Goal: Complete application form: Complete application form

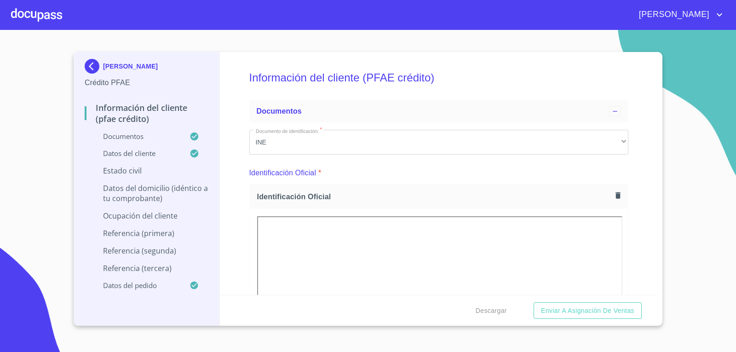
scroll to position [4425, 0]
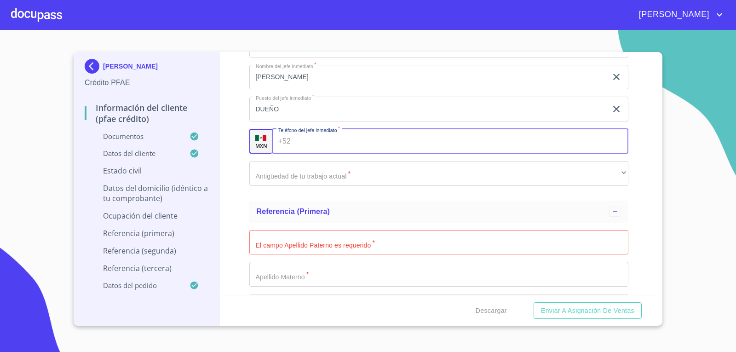
click at [302, 146] on input "Documento de identificación.   *" at bounding box center [461, 141] width 334 height 25
click at [296, 141] on input "Documento de identificación.   *" at bounding box center [461, 141] width 334 height 25
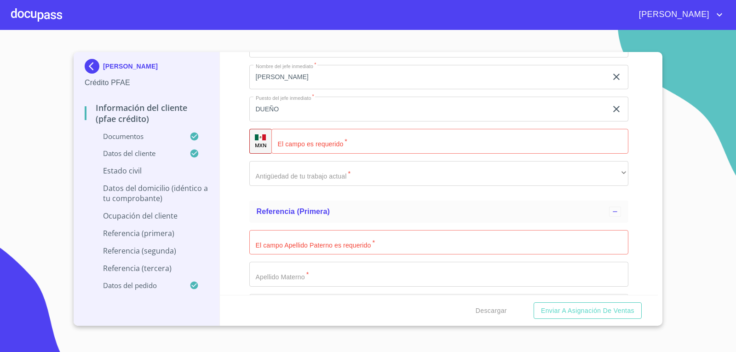
click at [293, 148] on div "​" at bounding box center [449, 141] width 357 height 25
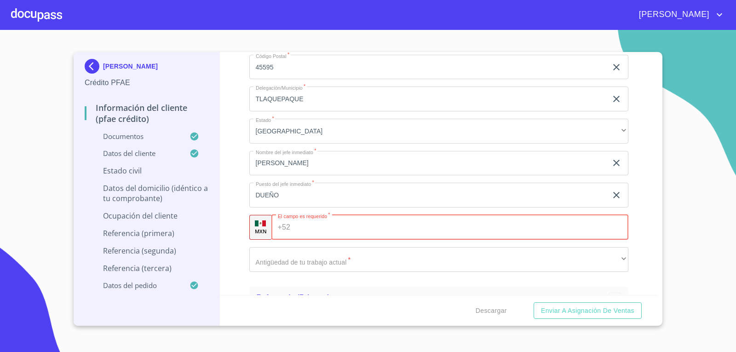
scroll to position [4333, 0]
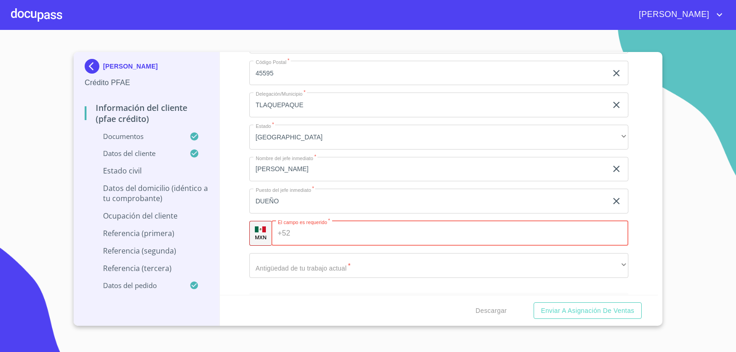
click at [302, 232] on input "Documento de identificación.   *" at bounding box center [461, 233] width 334 height 25
type input "[PHONE_NUMBER]"
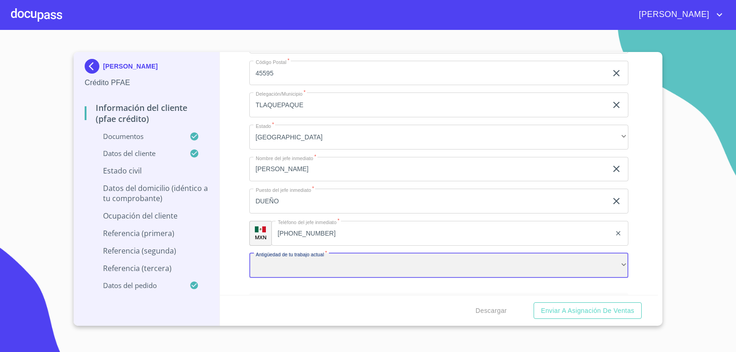
click at [358, 266] on div "​" at bounding box center [438, 265] width 379 height 25
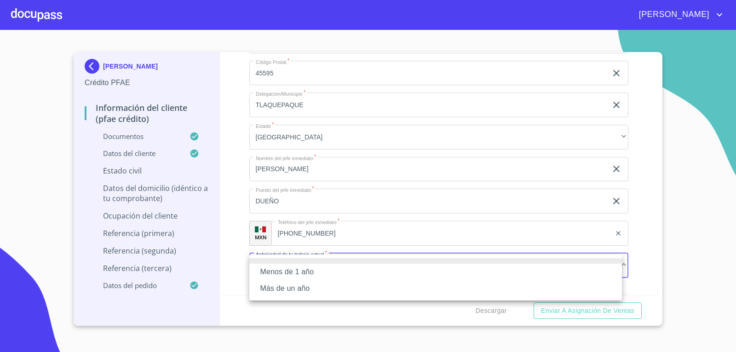
click at [272, 292] on li "Más de un año" at bounding box center [435, 288] width 372 height 17
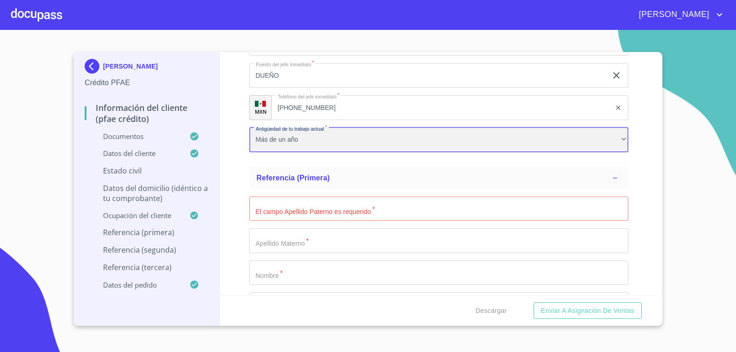
scroll to position [4471, 0]
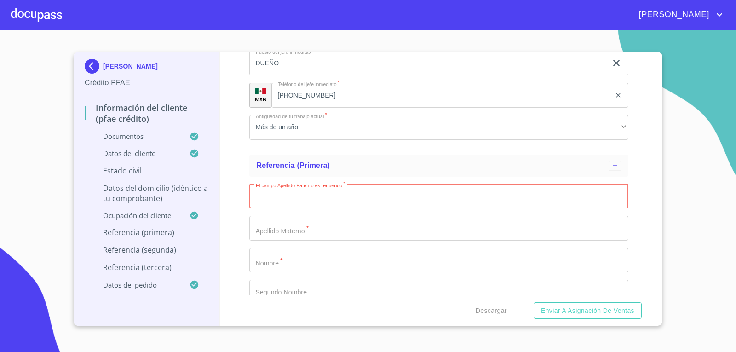
click at [318, 205] on input "Documento de identificación.   *" at bounding box center [438, 196] width 379 height 25
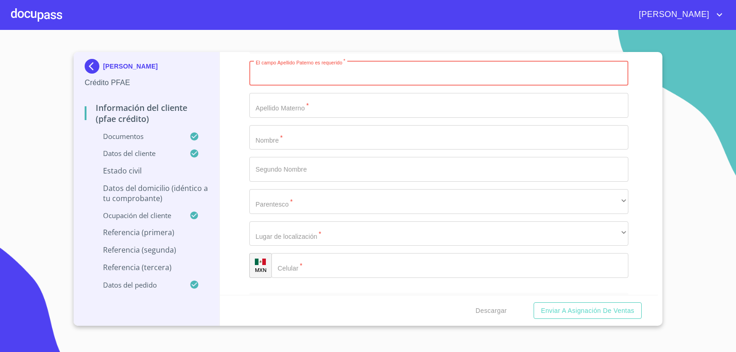
scroll to position [4517, 0]
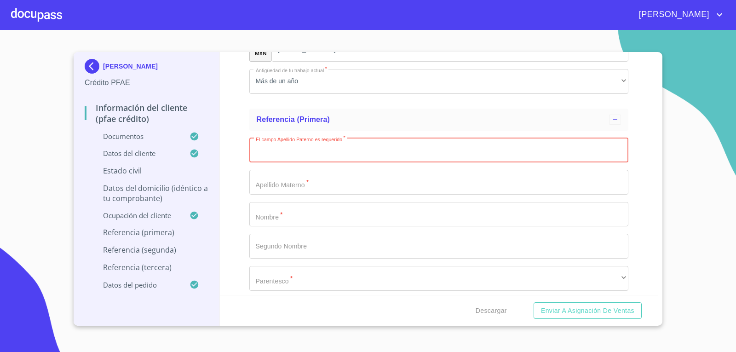
click at [283, 154] on input "Documento de identificación.   *" at bounding box center [438, 150] width 379 height 25
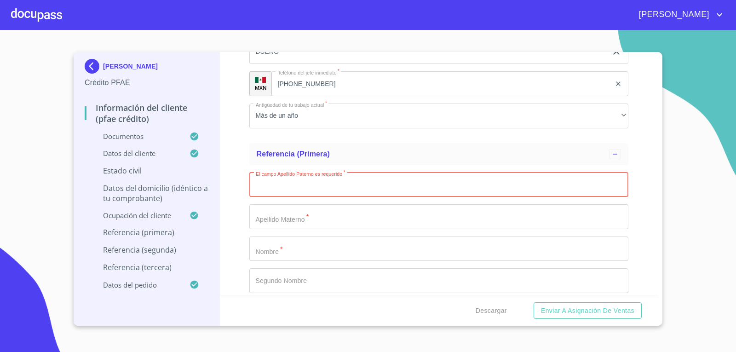
scroll to position [4471, 0]
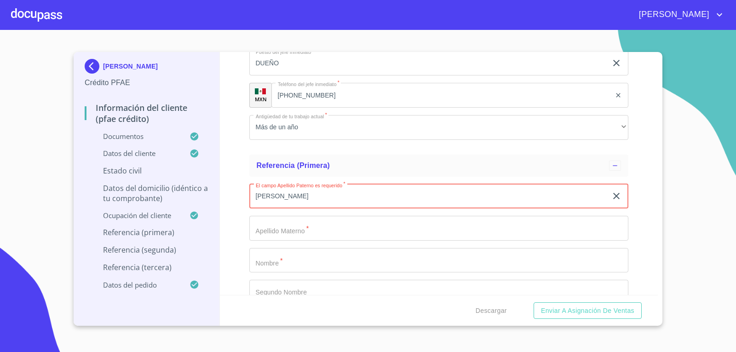
type input "[PERSON_NAME]"
click at [288, 231] on input "Documento de identificación.   *" at bounding box center [438, 228] width 379 height 25
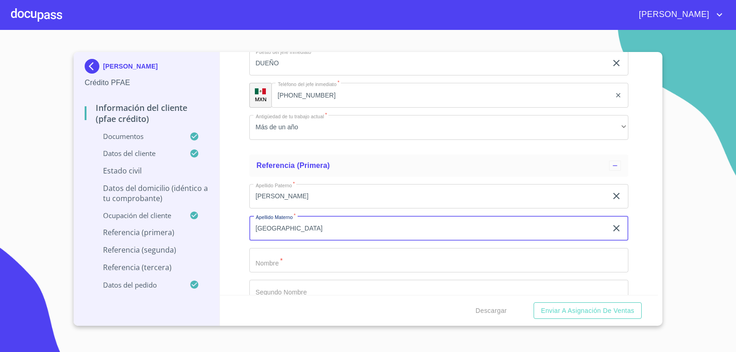
type input "[GEOGRAPHIC_DATA]"
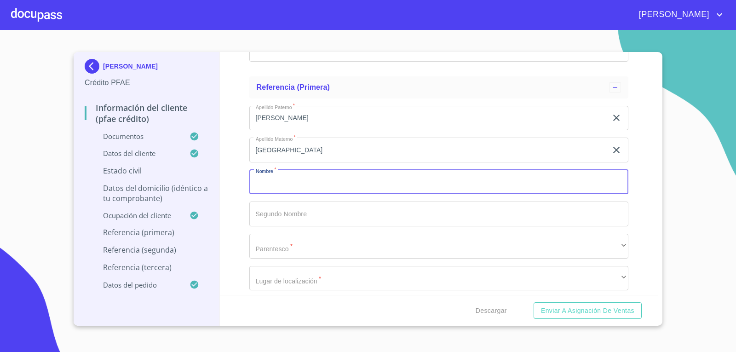
scroll to position [4563, 0]
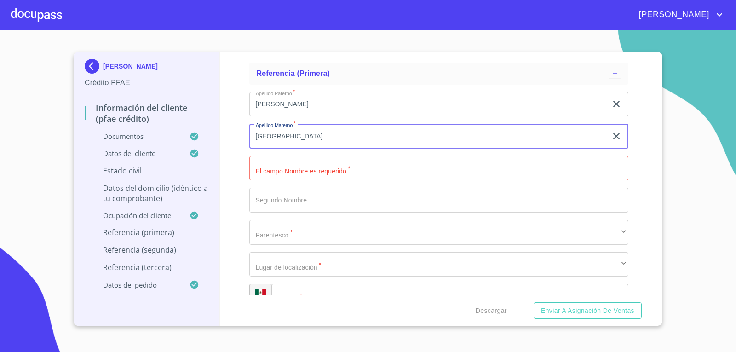
click at [319, 134] on input "[GEOGRAPHIC_DATA]" at bounding box center [428, 136] width 358 height 25
click at [321, 108] on input "[PERSON_NAME]" at bounding box center [428, 104] width 358 height 25
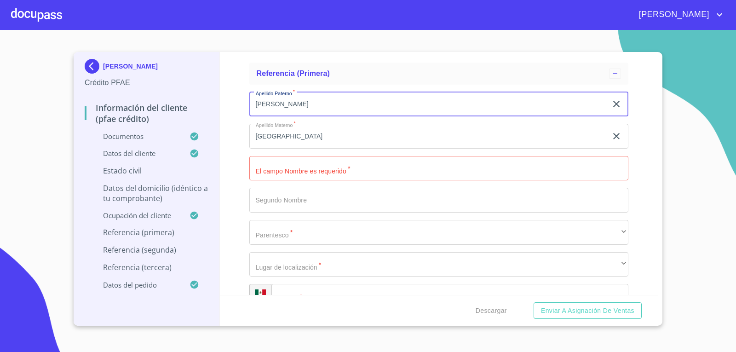
click at [321, 108] on input "[PERSON_NAME]" at bounding box center [428, 104] width 358 height 25
type input "E"
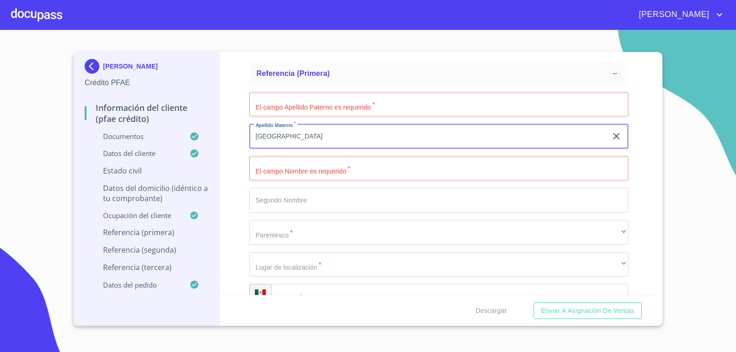
click at [324, 140] on input "[GEOGRAPHIC_DATA]" at bounding box center [428, 136] width 358 height 25
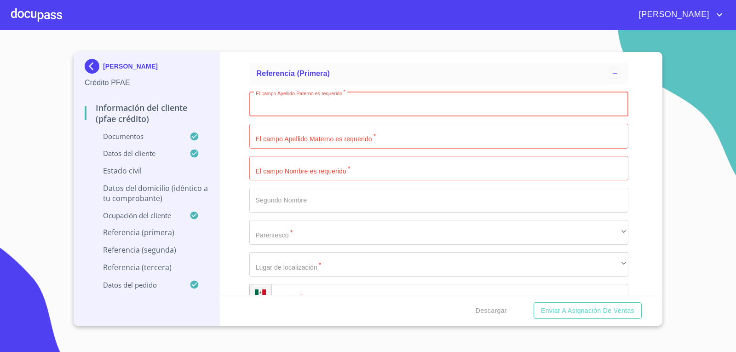
click at [300, 109] on input "Documento de identificación.   *" at bounding box center [438, 104] width 379 height 25
click at [302, 106] on input "Documento de identificación.   *" at bounding box center [438, 104] width 379 height 25
click at [240, 80] on div "Información del cliente (PFAE crédito) Documentos Documento de identificación. …" at bounding box center [439, 173] width 438 height 243
click at [285, 110] on input "Documento de identificación.   *" at bounding box center [438, 104] width 379 height 25
type input "[GEOGRAPHIC_DATA]"
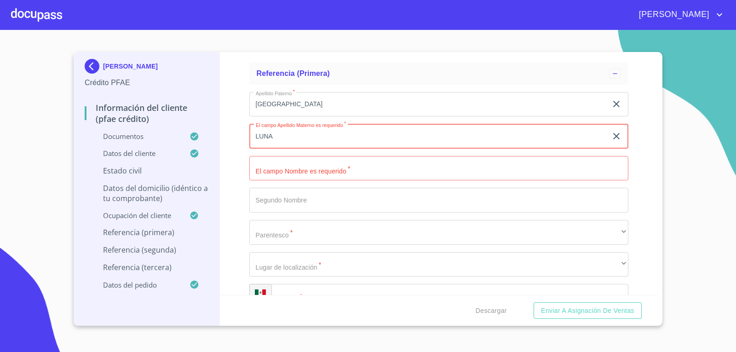
type input "LUNA"
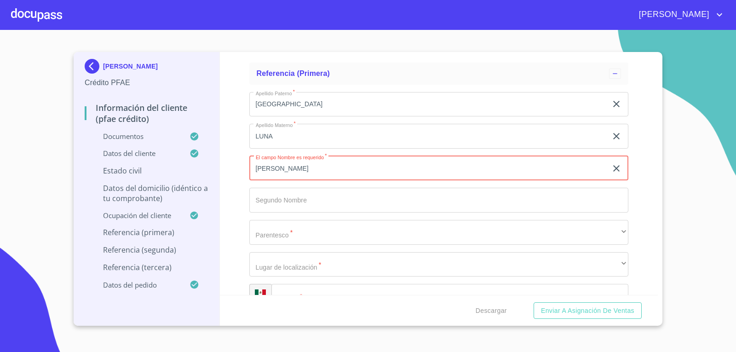
type input "[PERSON_NAME]"
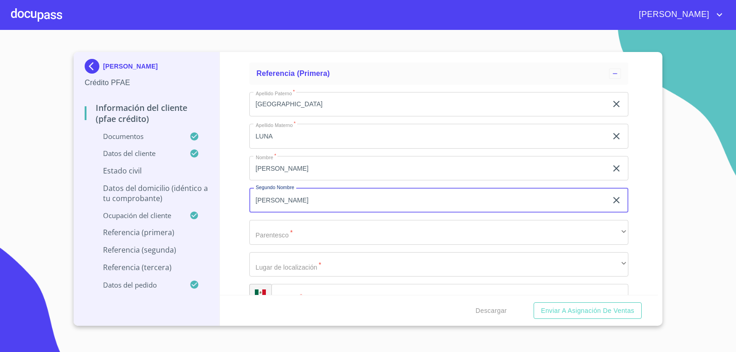
click at [299, 201] on input "[PERSON_NAME]" at bounding box center [428, 200] width 358 height 25
type input "[PERSON_NAME]"
click at [238, 198] on div "Información del cliente (PFAE crédito) Documentos Documento de identificación. …" at bounding box center [439, 173] width 438 height 243
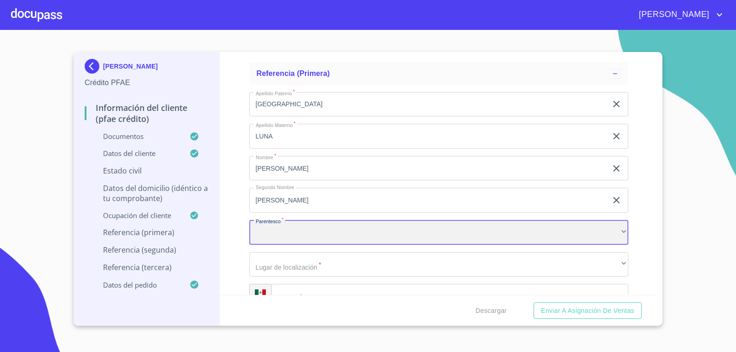
click at [299, 237] on div "​" at bounding box center [438, 232] width 379 height 25
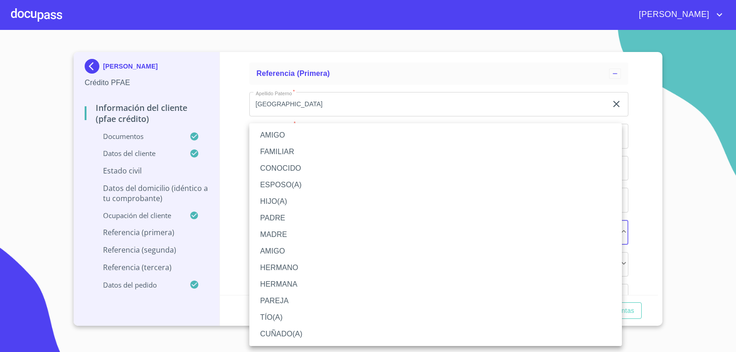
click at [288, 248] on li "AMIGO" at bounding box center [435, 251] width 372 height 17
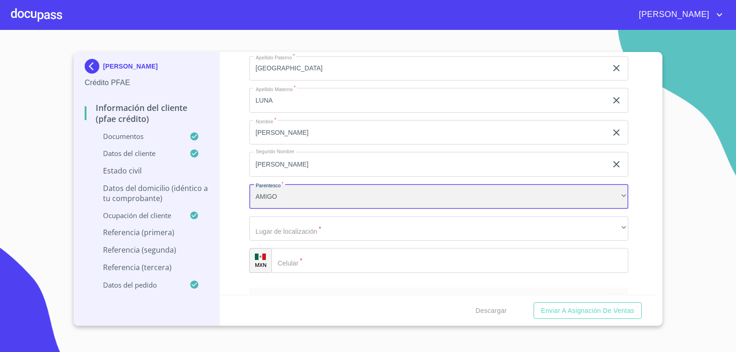
scroll to position [4609, 0]
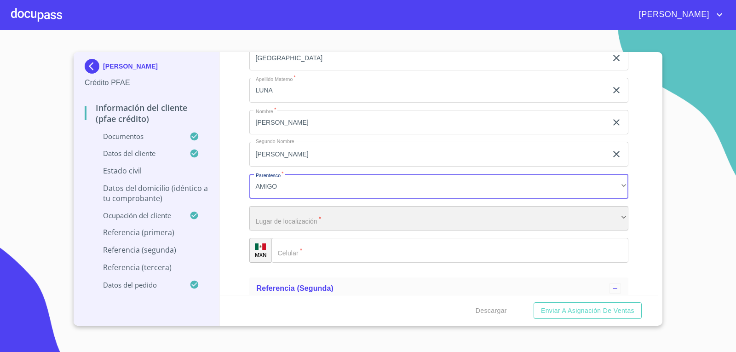
click at [284, 218] on div "​" at bounding box center [438, 218] width 379 height 25
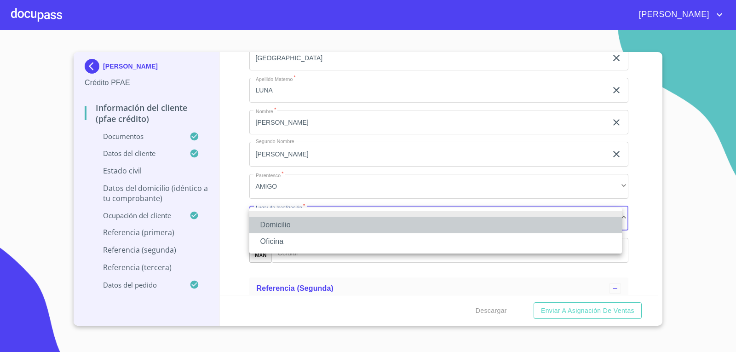
click at [286, 224] on li "Domicilio" at bounding box center [435, 225] width 372 height 17
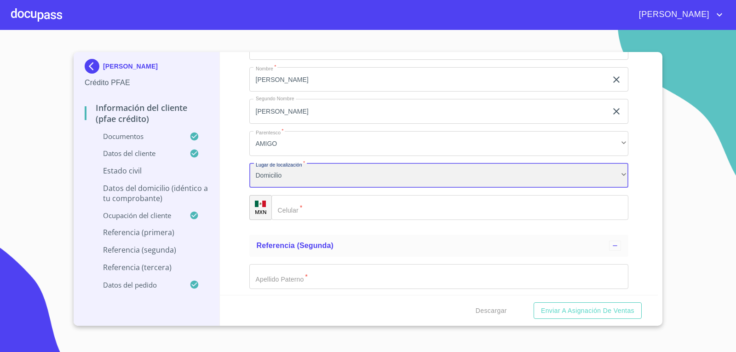
scroll to position [4700, 0]
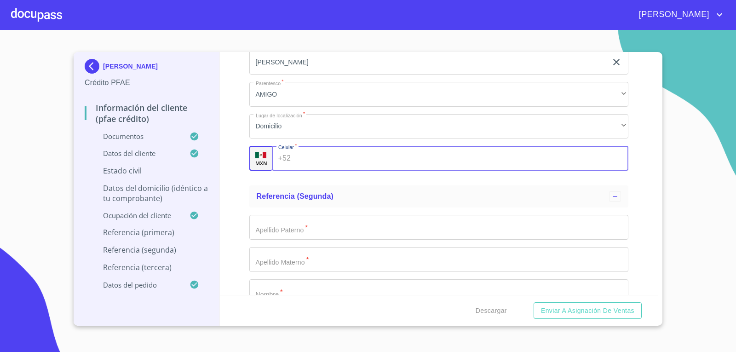
click at [315, 162] on input "Documento de identificación.   *" at bounding box center [461, 158] width 334 height 25
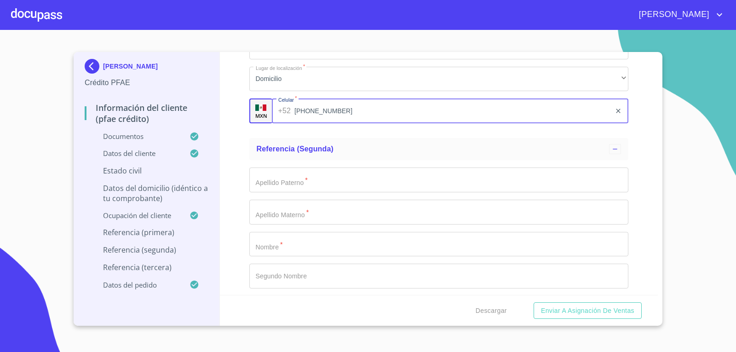
scroll to position [4792, 0]
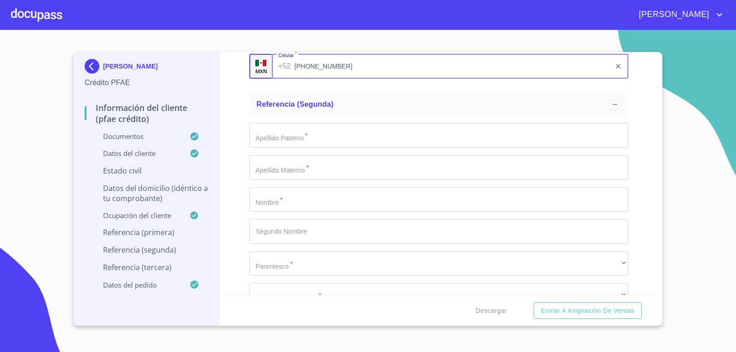
type input "[PHONE_NUMBER]"
click at [274, 132] on input "Documento de identificación.   *" at bounding box center [438, 135] width 379 height 25
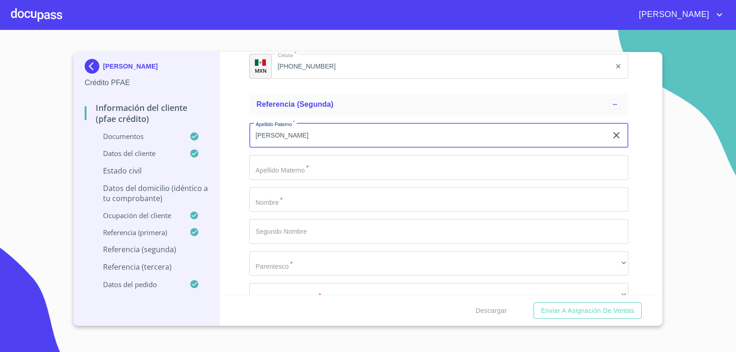
type input "[PERSON_NAME]"
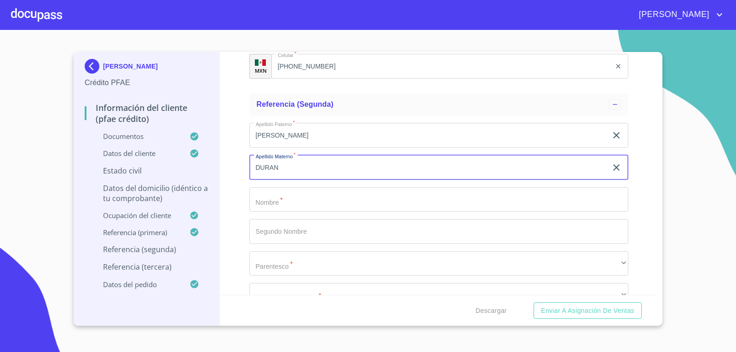
type input "DURAN"
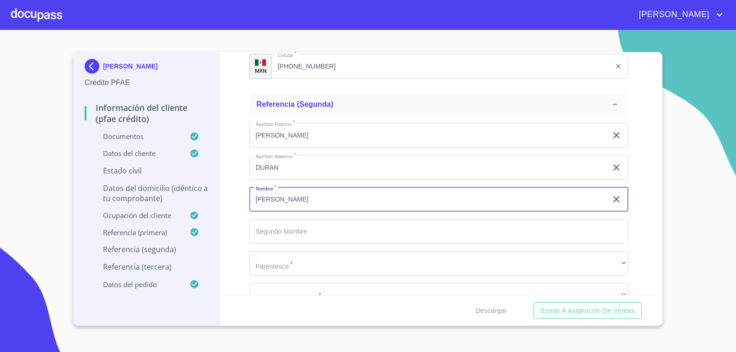
type input "[PERSON_NAME]"
click at [276, 232] on input "Documento de identificación.   *" at bounding box center [438, 231] width 379 height 25
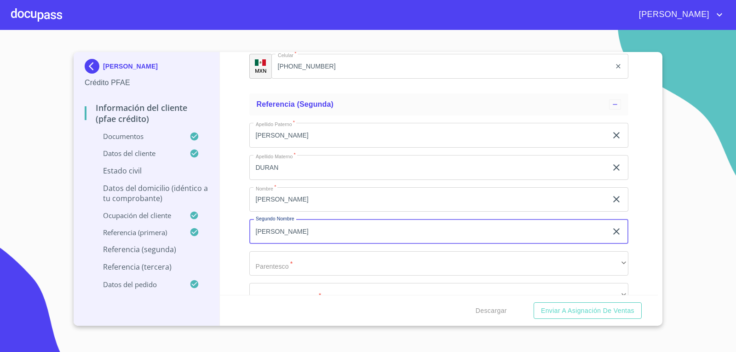
type input "[PERSON_NAME]"
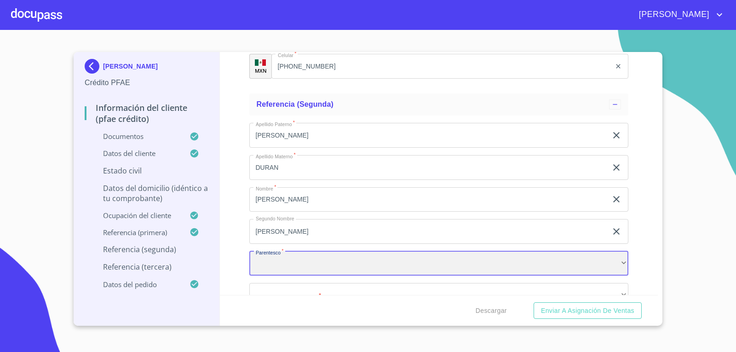
click at [305, 263] on div "​" at bounding box center [438, 263] width 379 height 25
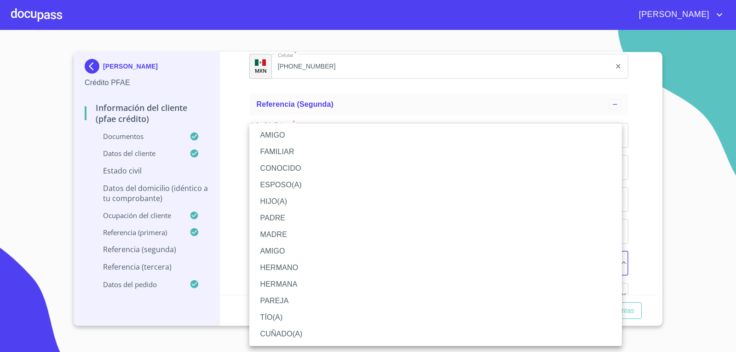
click at [284, 249] on li "AMIGO" at bounding box center [435, 251] width 372 height 17
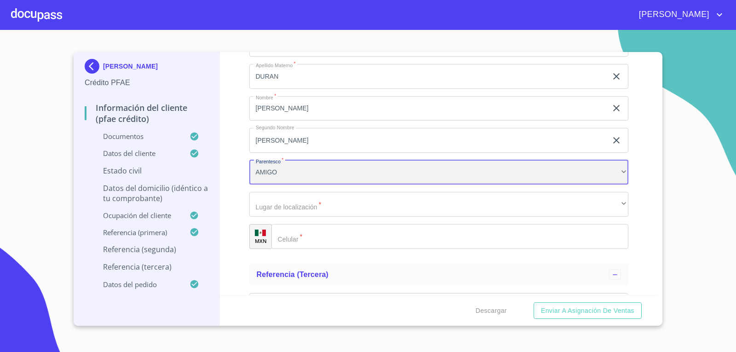
scroll to position [4884, 0]
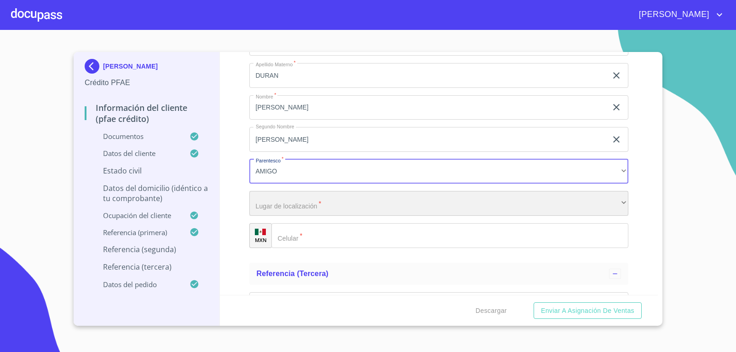
click at [280, 209] on div "​" at bounding box center [438, 203] width 379 height 25
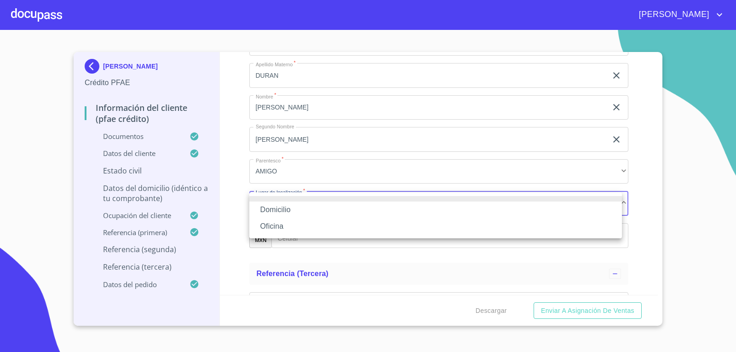
click at [285, 213] on li "Domicilio" at bounding box center [435, 209] width 372 height 17
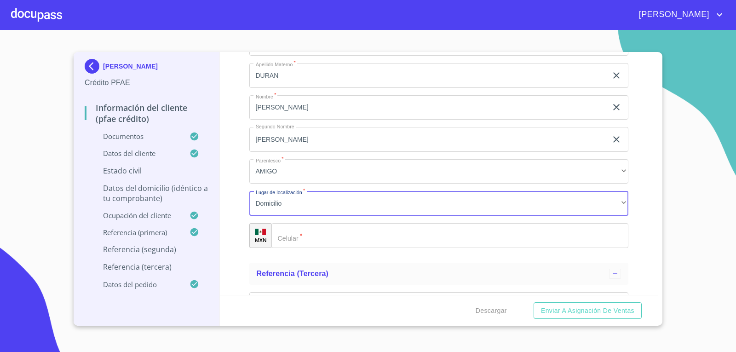
click at [305, 238] on input "Documento de identificación.   *" at bounding box center [449, 235] width 357 height 25
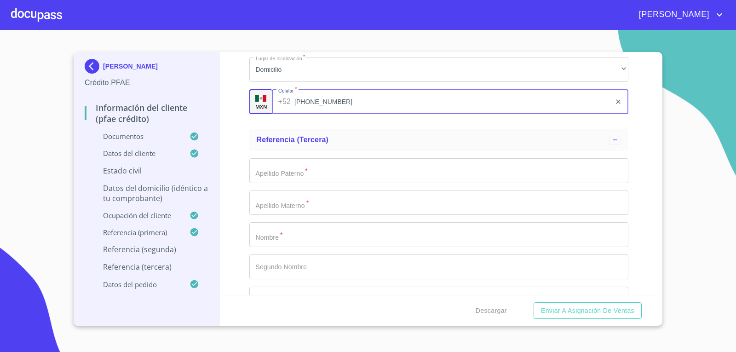
scroll to position [5022, 0]
type input "[PHONE_NUMBER]"
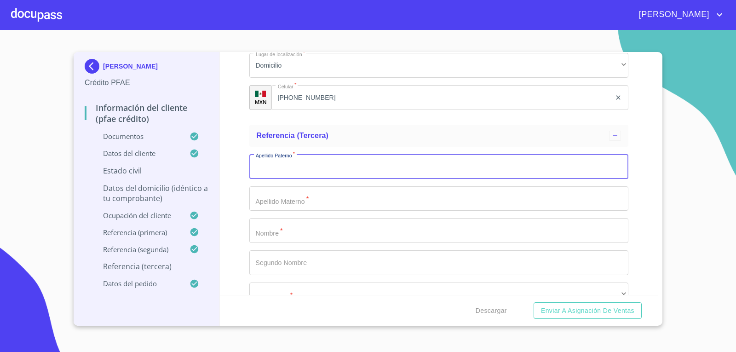
click at [301, 166] on input "Documento de identificación.   *" at bounding box center [438, 166] width 379 height 25
type input "[PERSON_NAME]"
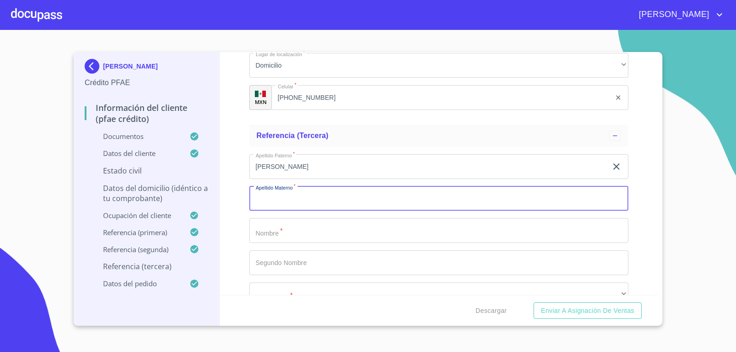
click at [285, 200] on input "Documento de identificación.   *" at bounding box center [438, 198] width 379 height 25
type input "[PERSON_NAME]"
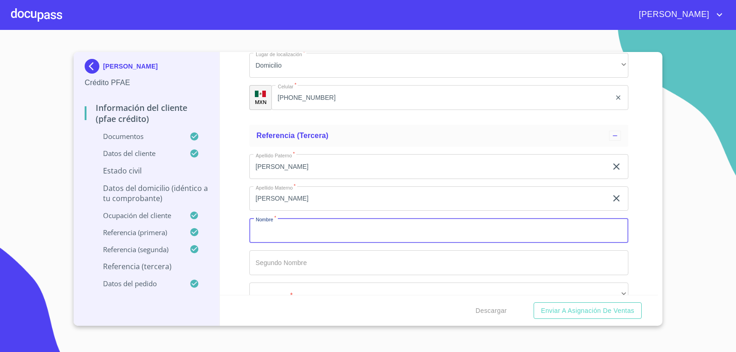
click at [280, 232] on input "Documento de identificación.   *" at bounding box center [438, 230] width 379 height 25
type input "[PERSON_NAME]"
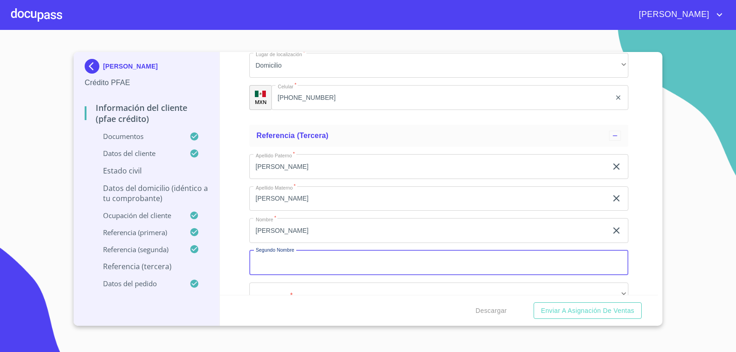
click at [287, 268] on input "Documento de identificación.   *" at bounding box center [438, 262] width 379 height 25
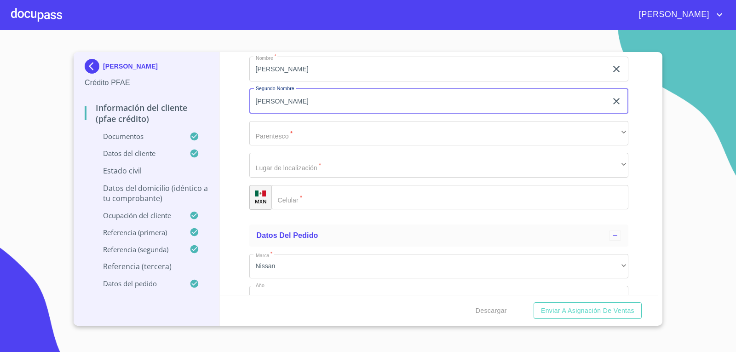
scroll to position [5206, 0]
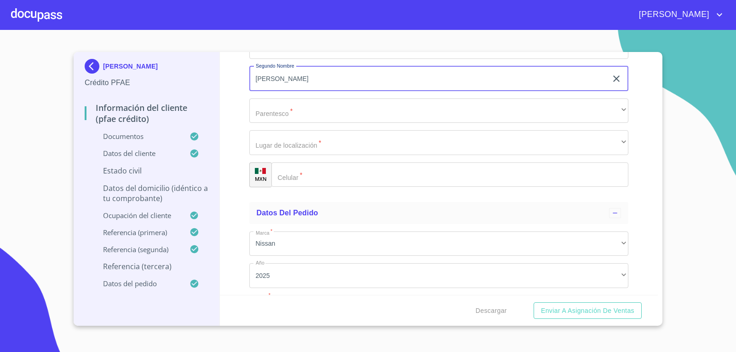
type input "[PERSON_NAME]"
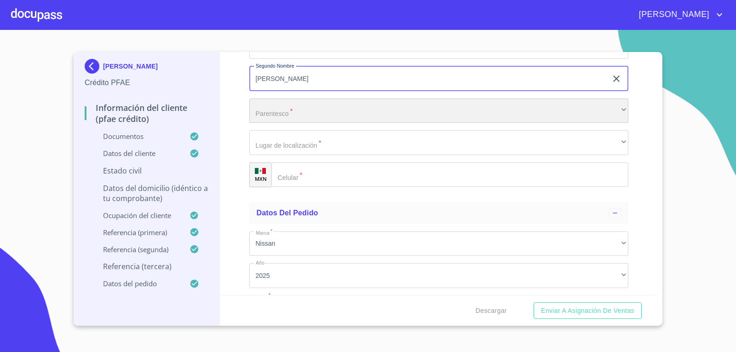
click at [301, 118] on div "​" at bounding box center [438, 110] width 379 height 25
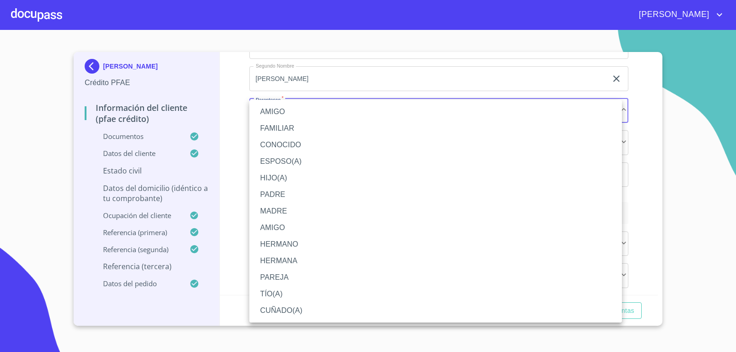
click at [273, 225] on li "AMIGO" at bounding box center [435, 227] width 372 height 17
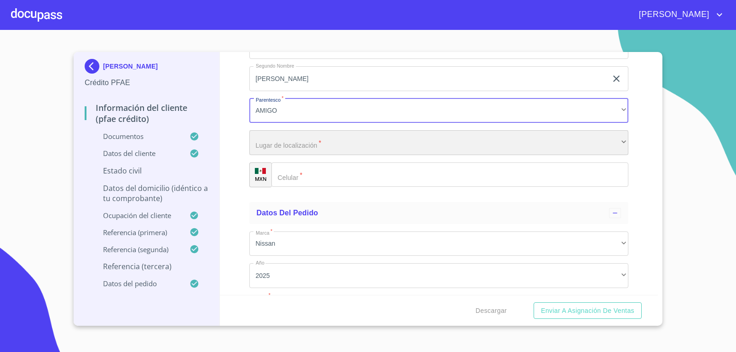
click at [327, 148] on div "​" at bounding box center [438, 142] width 379 height 25
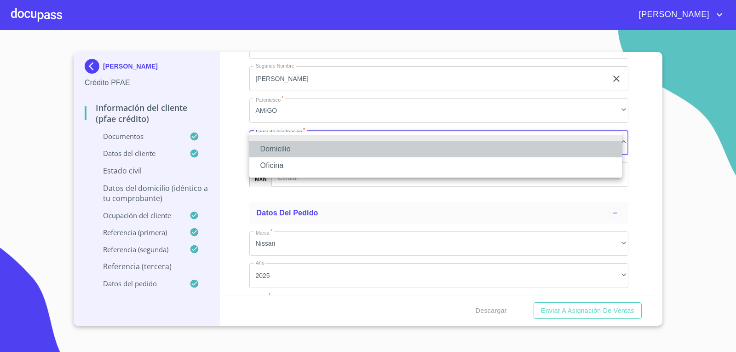
click at [293, 149] on li "Domicilio" at bounding box center [435, 149] width 372 height 17
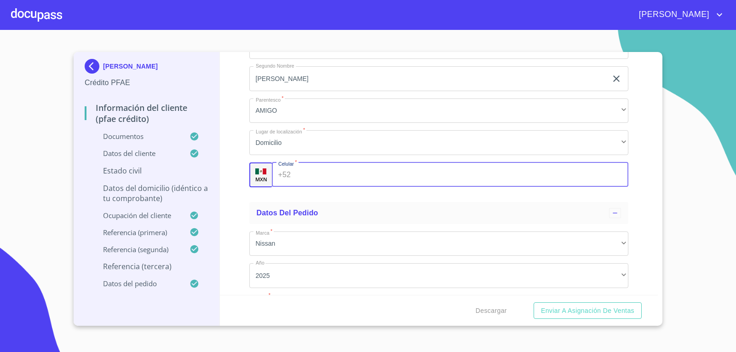
click at [317, 181] on input "Documento de identificación.   *" at bounding box center [461, 174] width 334 height 25
type input "[PHONE_NUMBER]"
click at [320, 212] on div "Datos del pedido" at bounding box center [433, 212] width 353 height 11
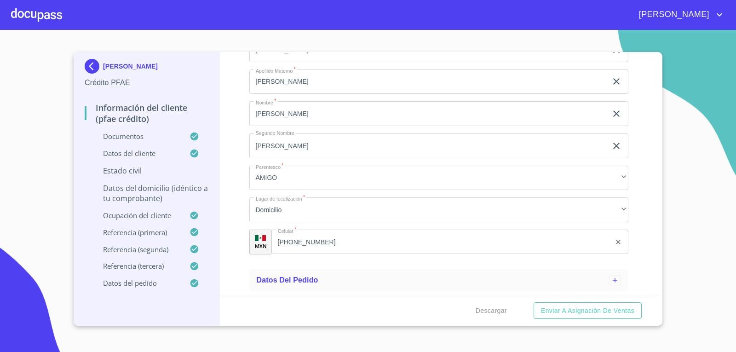
scroll to position [5139, 0]
click at [238, 174] on div "Información del cliente (PFAE crédito) Documentos Documento de identificación. …" at bounding box center [439, 173] width 438 height 243
click at [613, 282] on div at bounding box center [615, 280] width 12 height 10
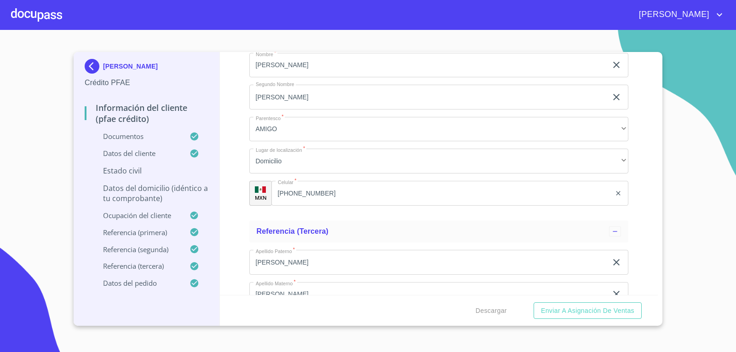
click at [120, 195] on p "Datos del domicilio (idéntico a tu comprobante)" at bounding box center [147, 193] width 124 height 20
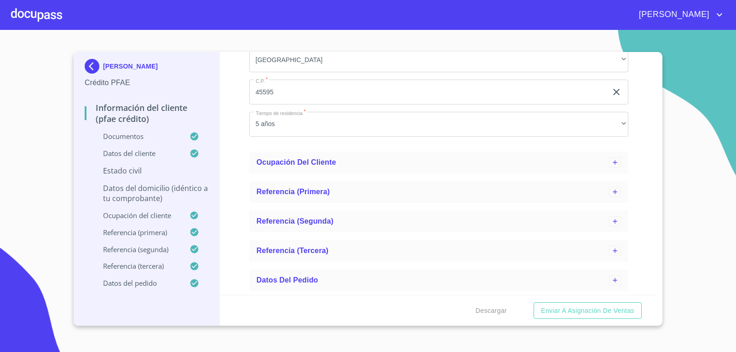
scroll to position [458, 0]
click at [130, 167] on p "Estado Civil" at bounding box center [147, 171] width 124 height 10
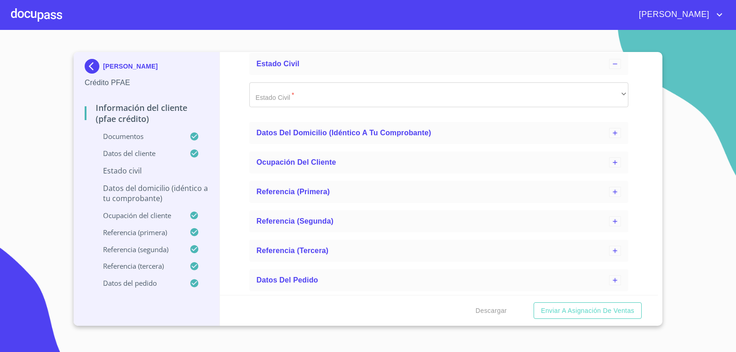
scroll to position [106, 0]
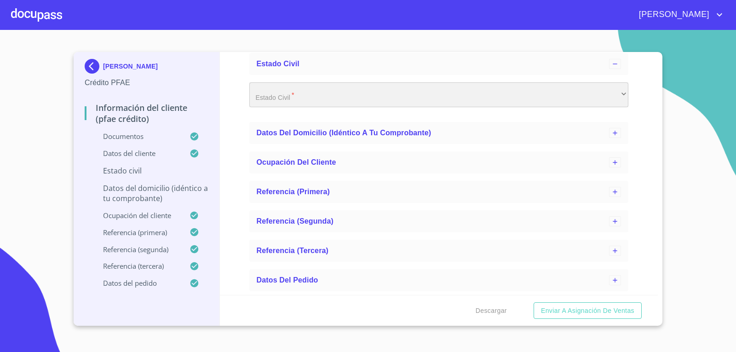
click at [387, 94] on div "​" at bounding box center [438, 94] width 379 height 25
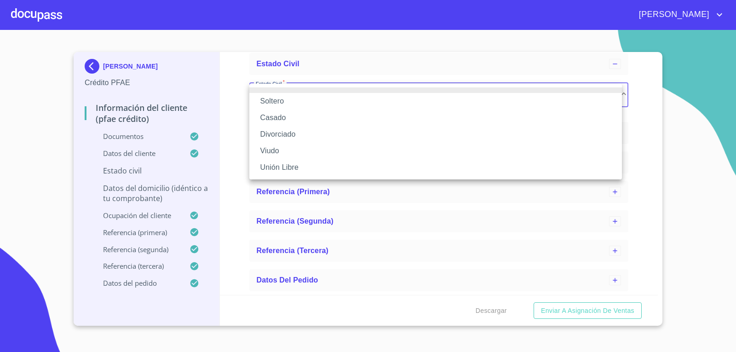
click at [280, 99] on li "Soltero" at bounding box center [435, 101] width 372 height 17
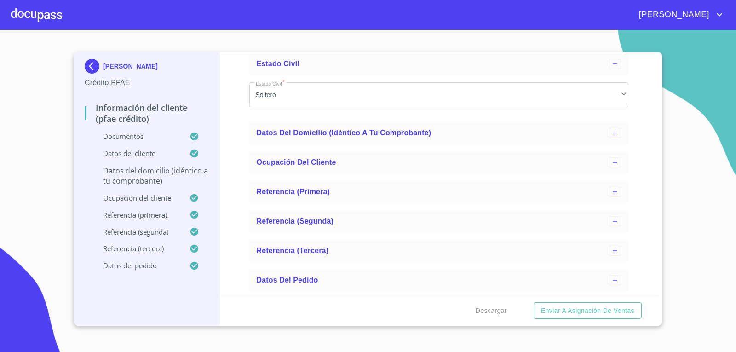
click at [176, 188] on div "Datos del domicilio (idéntico a tu comprobante)" at bounding box center [147, 180] width 124 height 28
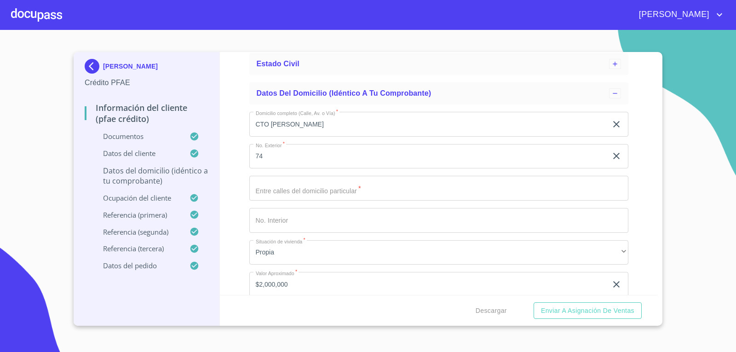
click at [160, 168] on p "Datos del domicilio (idéntico a tu comprobante)" at bounding box center [147, 176] width 124 height 20
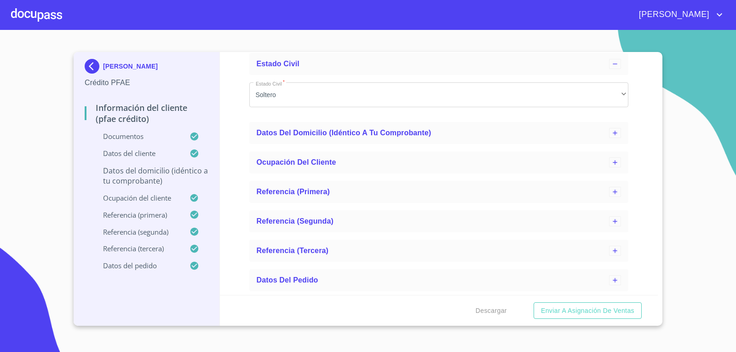
click at [156, 176] on p "Datos del domicilio (idéntico a tu comprobante)" at bounding box center [147, 176] width 124 height 20
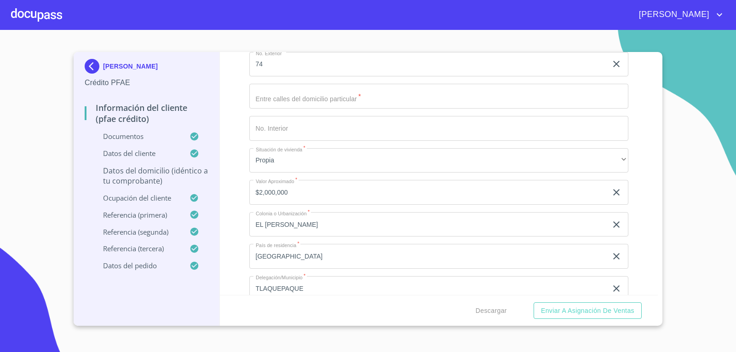
scroll to position [152, 0]
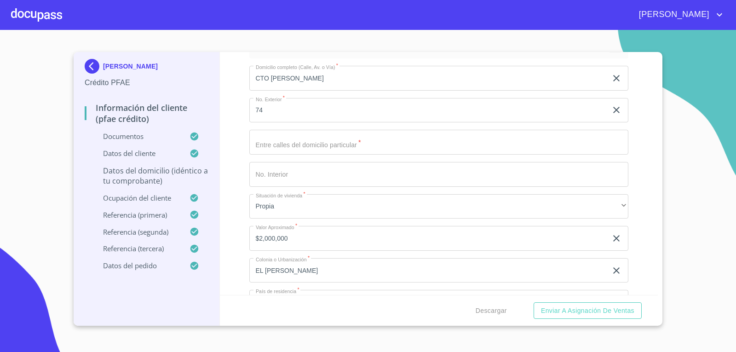
click at [371, 146] on input "Domicilio completo (Calle, Av. o Vía)   *" at bounding box center [438, 142] width 379 height 25
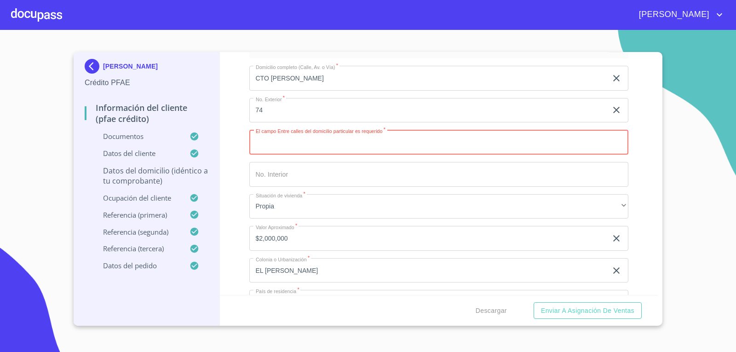
click at [318, 149] on input "Domicilio completo (Calle, Av. o Vía)   *" at bounding box center [438, 142] width 379 height 25
click at [274, 177] on input "Domicilio completo (Calle, Av. o Vía)   *" at bounding box center [438, 174] width 379 height 25
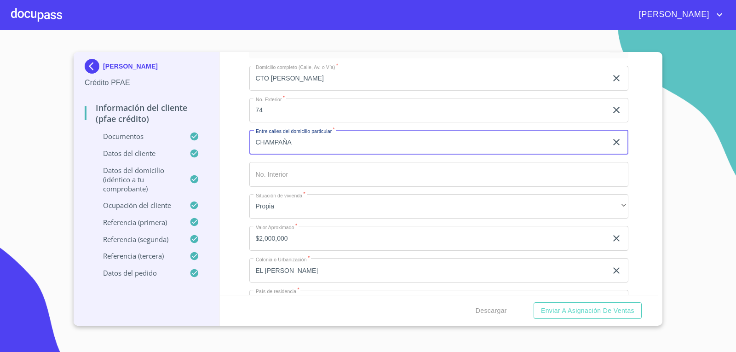
click at [333, 143] on input "CHAMPAÑA" at bounding box center [428, 142] width 358 height 25
type input "CHAMPAÑA Y [GEOGRAPHIC_DATA]"
click at [223, 171] on div "Información del cliente (PFAE crédito) Documentos Datos del cliente Estado Civi…" at bounding box center [439, 173] width 438 height 243
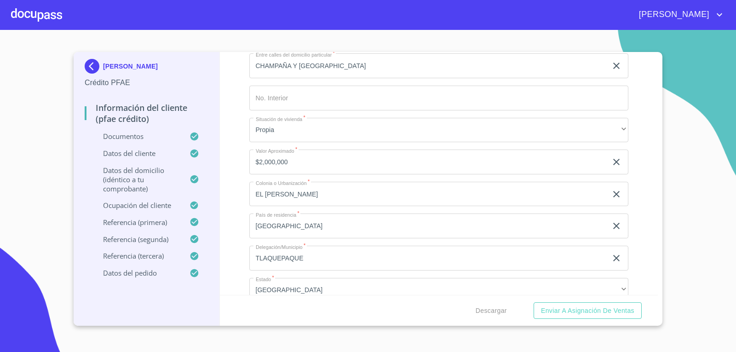
scroll to position [0, 0]
